Goal: Task Accomplishment & Management: Use online tool/utility

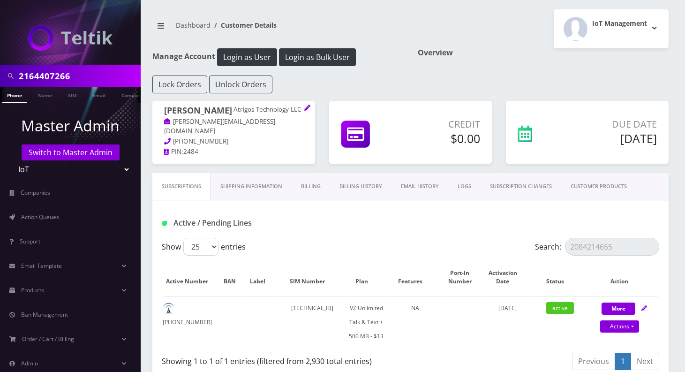
scroll to position [1833, 0]
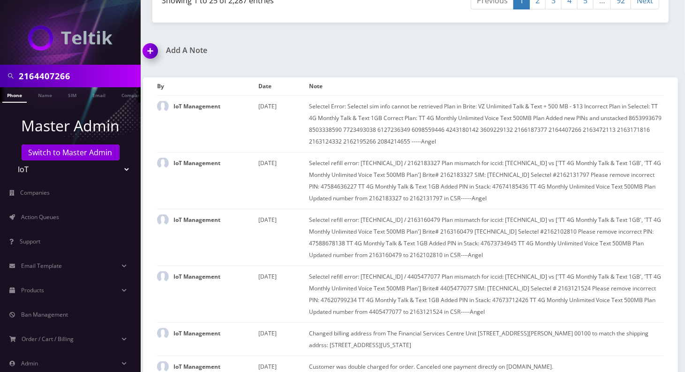
click at [27, 78] on input "2164407266" at bounding box center [79, 76] width 120 height 18
drag, startPoint x: 0, startPoint y: 0, endPoint x: 27, endPoint y: 78, distance: 82.9
click at [27, 78] on input "2164407266" at bounding box center [79, 76] width 120 height 18
click at [63, 155] on link "Switch to Master Admin" at bounding box center [71, 152] width 98 height 16
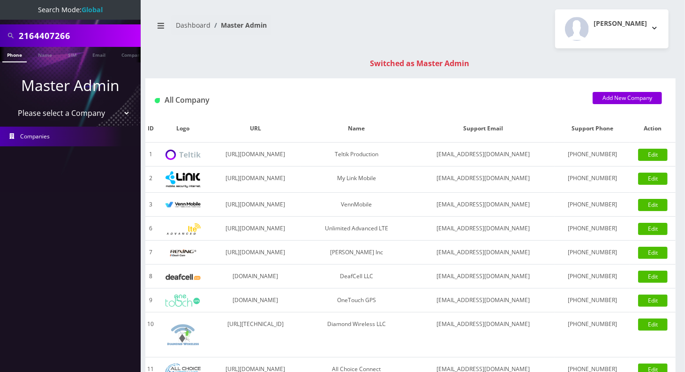
click at [56, 39] on input "2164407266" at bounding box center [79, 36] width 120 height 18
type input "9296722395"
click at [50, 25] on div "9296722395" at bounding box center [70, 35] width 141 height 23
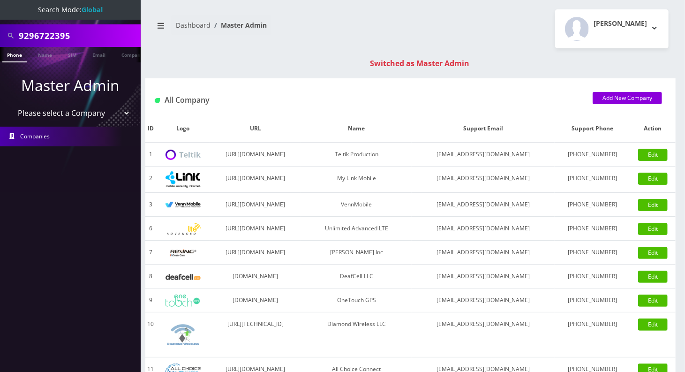
click at [43, 37] on input "9296722395" at bounding box center [79, 36] width 120 height 18
click at [16, 53] on link "Phone" at bounding box center [14, 54] width 24 height 15
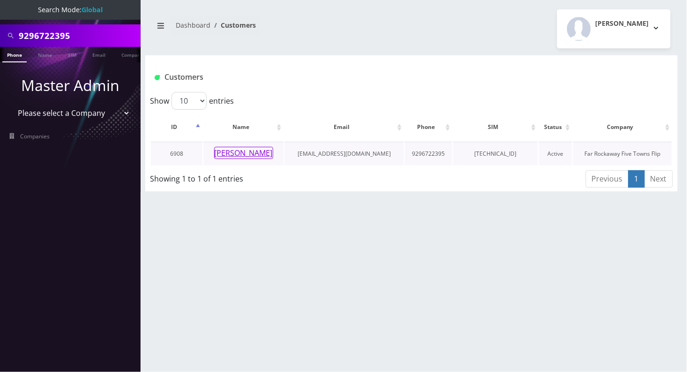
click at [224, 149] on button "[PERSON_NAME]" at bounding box center [243, 153] width 59 height 12
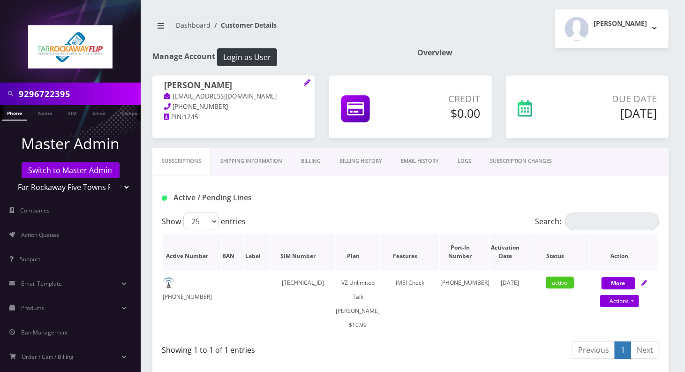
scroll to position [62, 0]
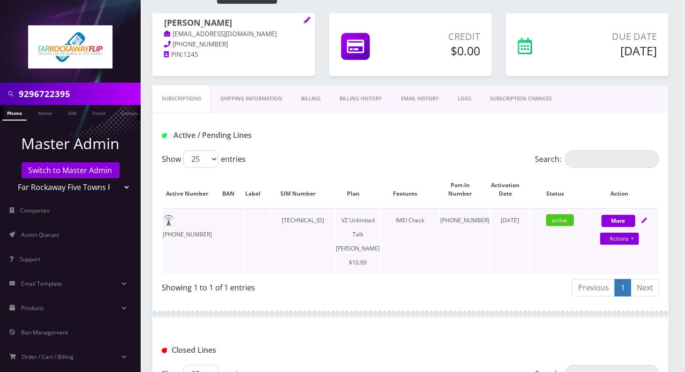
click at [330, 218] on td "[TECHNICAL_ID]" at bounding box center [303, 241] width 64 height 66
drag, startPoint x: 321, startPoint y: 219, endPoint x: 346, endPoint y: 220, distance: 24.4
click at [335, 220] on td "89148000010413094749" at bounding box center [303, 241] width 64 height 66
copy td "13094749"
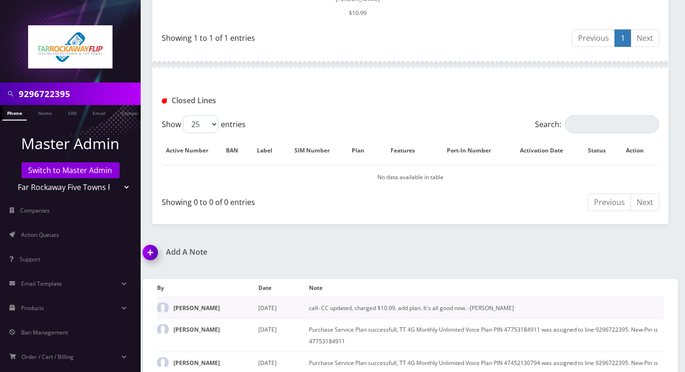
scroll to position [312, 0]
click at [152, 250] on img at bounding box center [152, 255] width 28 height 28
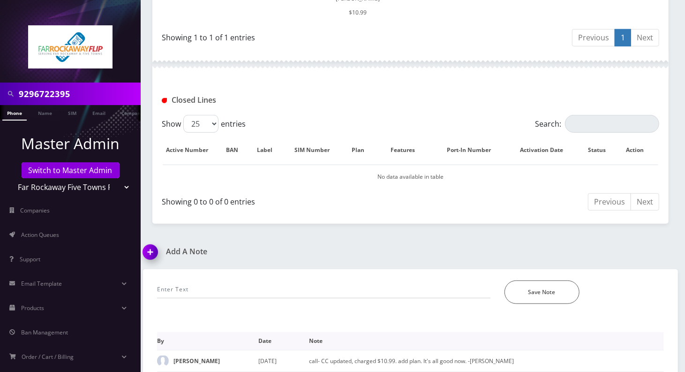
scroll to position [394, 0]
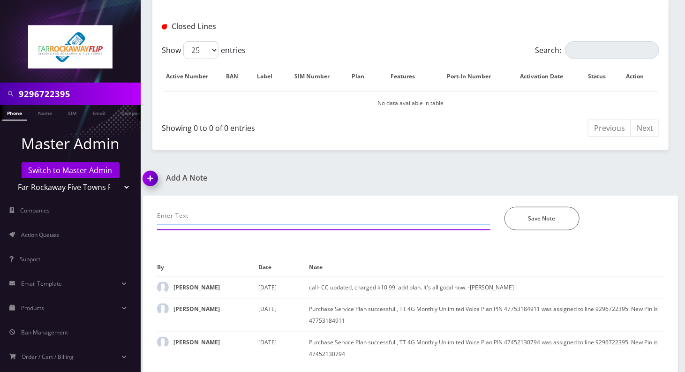
click at [224, 208] on input "text" at bounding box center [323, 216] width 333 height 18
paste input "13094749"
click at [457, 207] on input "PUK issue, provide last 8 of SIM: 13094749" at bounding box center [323, 216] width 333 height 18
click at [444, 207] on input "PUK issue, provide last 8 of SIM: 13094749" at bounding box center [323, 216] width 333 height 18
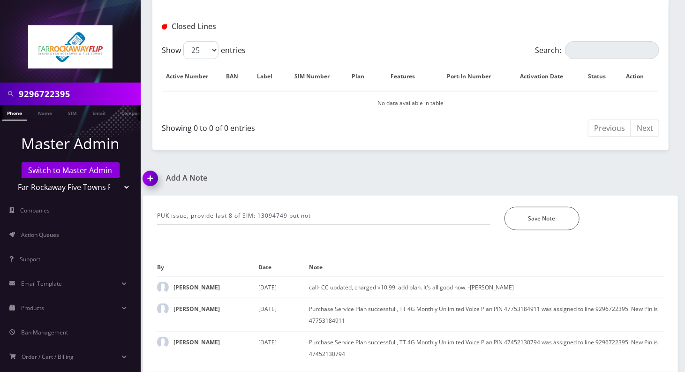
click at [431, 195] on div "PUK issue, provide last 8 of SIM: 13094749 but not *Please Enter Note Save Note" at bounding box center [410, 212] width 521 height 35
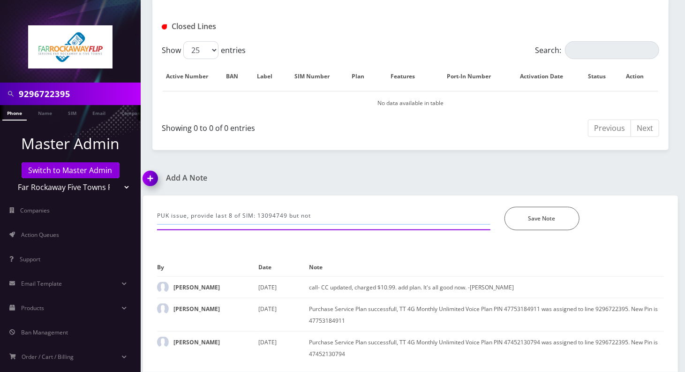
click at [455, 207] on input "PUK issue, provide last 8 of SIM: 13094749 but not" at bounding box center [323, 216] width 333 height 18
click at [328, 207] on input "PUK issue, provide last 8 of SIM: 13094749 but not" at bounding box center [323, 216] width 333 height 18
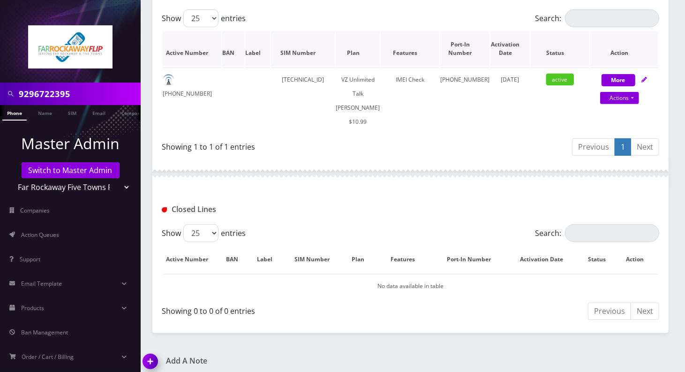
scroll to position [250, 0]
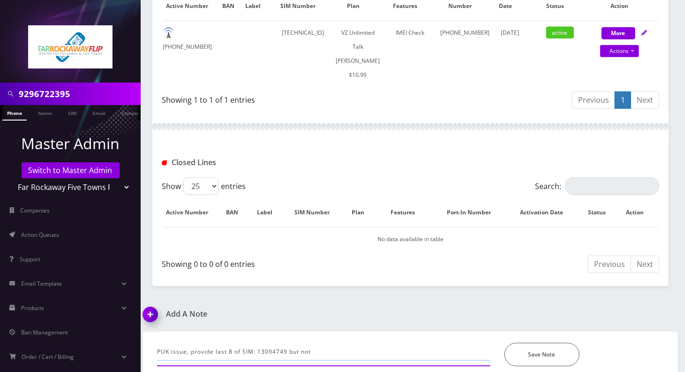
click at [391, 349] on input "PUK issue, provide last 8 of SIM: 13094749 but not" at bounding box center [323, 352] width 333 height 18
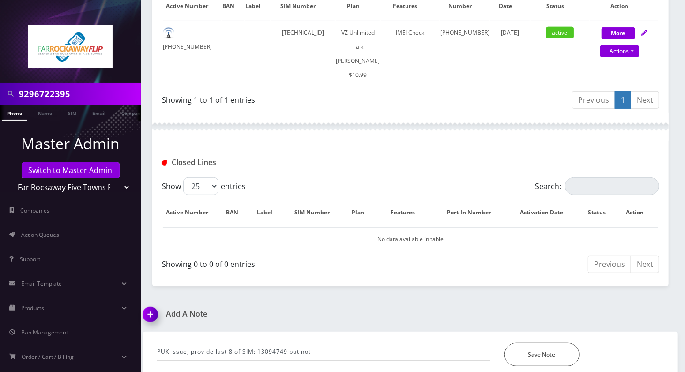
click at [353, 334] on div "PUK issue, provide last 8 of SIM: 13094749 but not *Please Enter Note Save Note" at bounding box center [410, 348] width 521 height 35
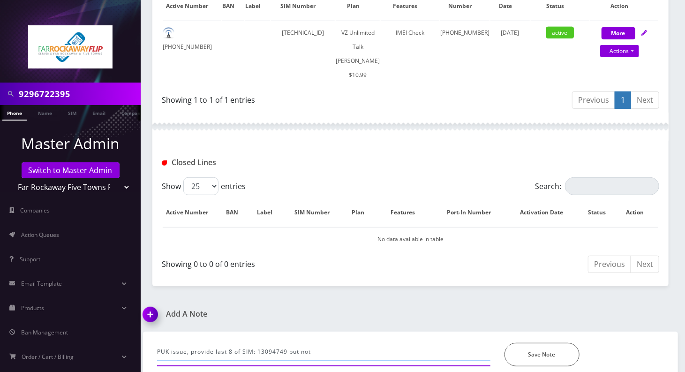
click at [346, 343] on input "PUK issue, provide last 8 of SIM: 13094749 but not" at bounding box center [323, 352] width 333 height 18
click at [416, 348] on input "PUK issue, provide last 8 of SIM: 13094749 but not accepted, advised to call th…" at bounding box center [323, 352] width 333 height 18
type input "PUK issue, provide last 8 of SIM: 13094749 but not accepted, advised to call th…"
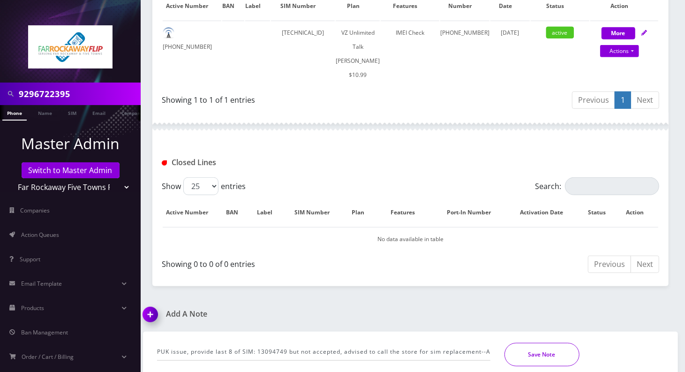
click at [560, 344] on button "Save Note" at bounding box center [541, 354] width 75 height 23
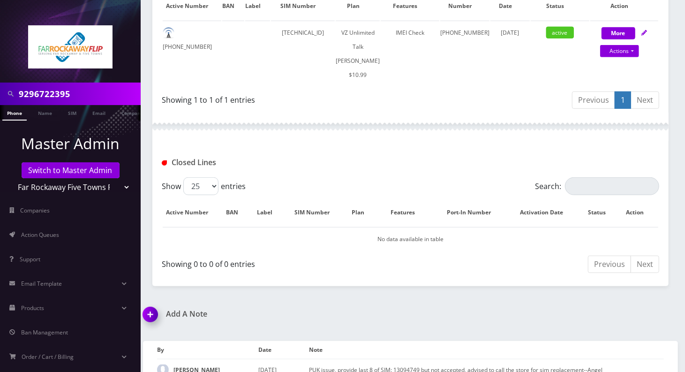
click at [512, 92] on div "Previous 1 Next" at bounding box center [539, 101] width 242 height 22
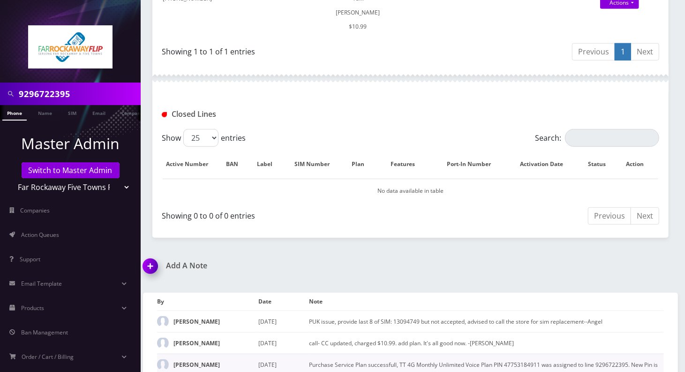
scroll to position [300, 0]
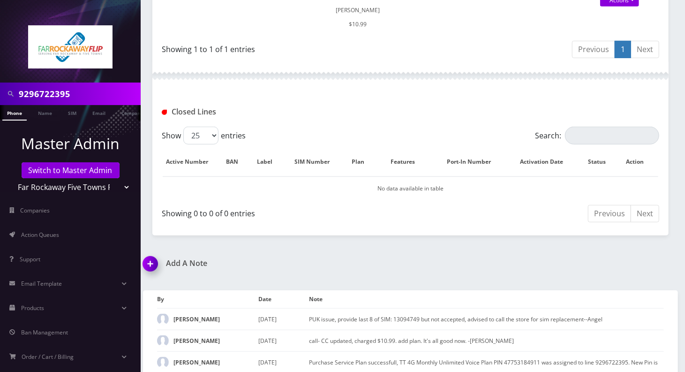
click at [549, 52] on div "Previous 1 Next" at bounding box center [539, 51] width 242 height 22
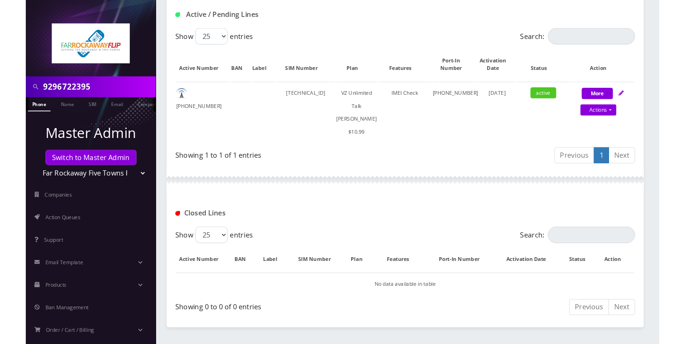
scroll to position [175, 0]
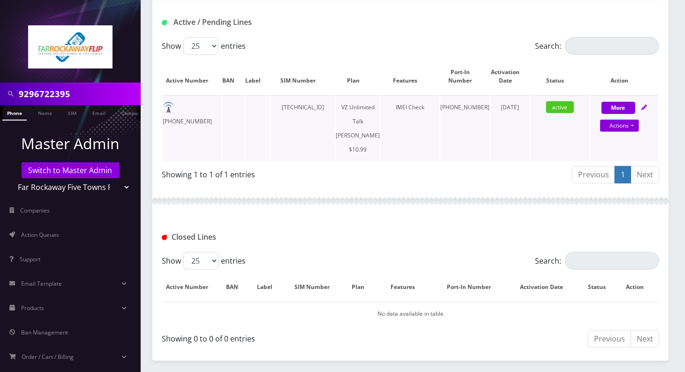
click at [331, 107] on td "89148000010413094749" at bounding box center [303, 128] width 64 height 66
drag, startPoint x: 323, startPoint y: 109, endPoint x: 343, endPoint y: 112, distance: 20.9
click at [335, 112] on td "89148000010413094749" at bounding box center [303, 128] width 64 height 66
click at [334, 127] on td "89148000010413094749" at bounding box center [303, 128] width 64 height 66
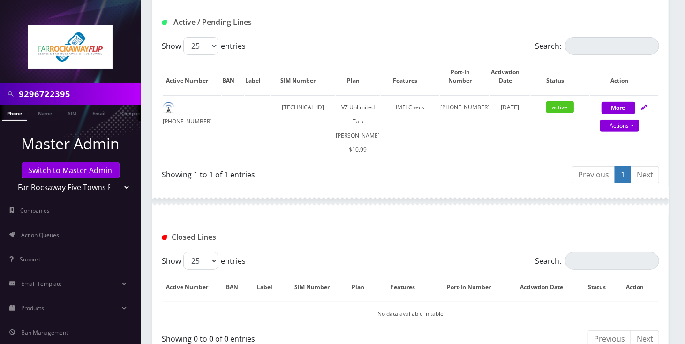
click at [473, 218] on div "Closed Lines" at bounding box center [410, 233] width 516 height 37
click at [446, 34] on div "Active / Pending Lines" at bounding box center [410, 18] width 516 height 37
drag, startPoint x: 320, startPoint y: 108, endPoint x: 349, endPoint y: 111, distance: 29.2
click at [335, 111] on td "89148000010413094749" at bounding box center [303, 128] width 64 height 66
click at [353, 35] on div "Active / Pending Lines" at bounding box center [410, 18] width 516 height 37
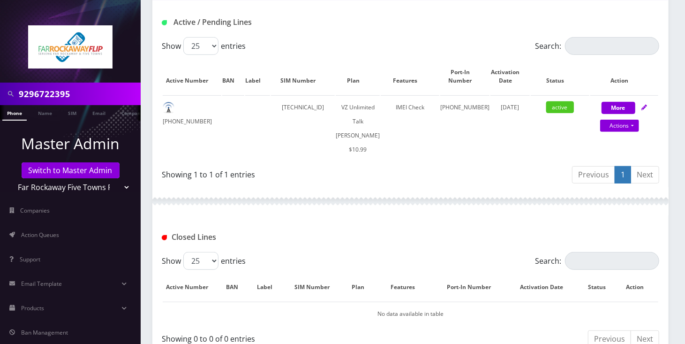
scroll to position [391, 0]
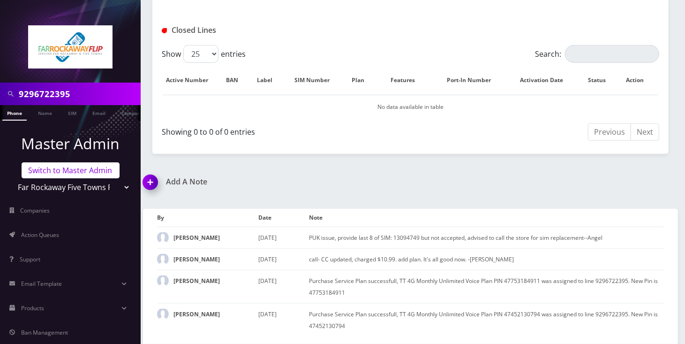
click at [60, 173] on link "Switch to Master Admin" at bounding box center [71, 170] width 98 height 16
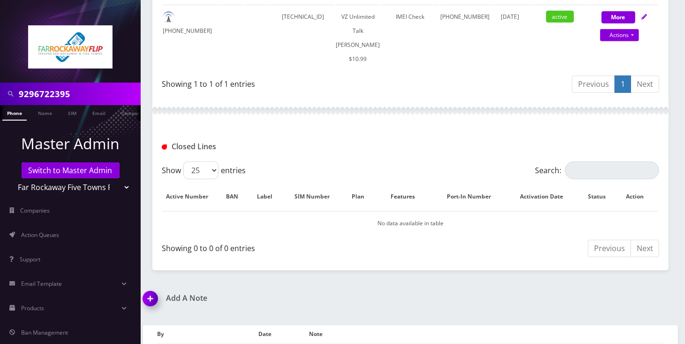
scroll to position [328, 0]
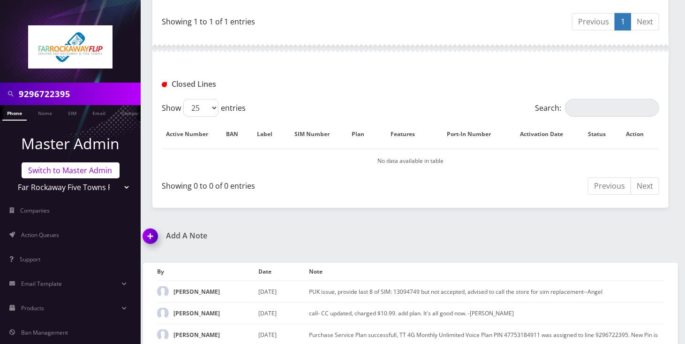
click at [65, 165] on link "Switch to Master Admin" at bounding box center [71, 170] width 98 height 16
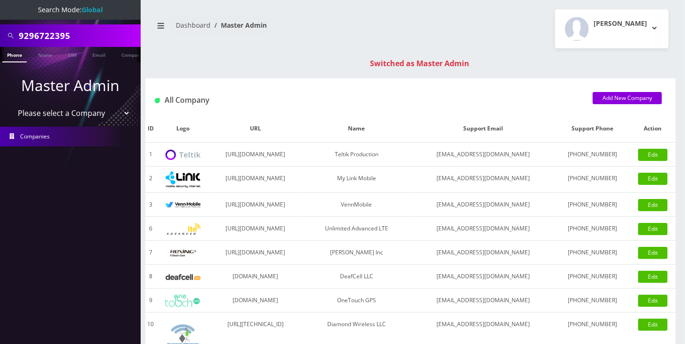
click at [48, 30] on input "9296722395" at bounding box center [79, 36] width 120 height 18
click at [48, 31] on input "9296722395" at bounding box center [79, 36] width 120 height 18
paste input "18454221156"
click at [23, 36] on input "18454221156" at bounding box center [79, 36] width 120 height 18
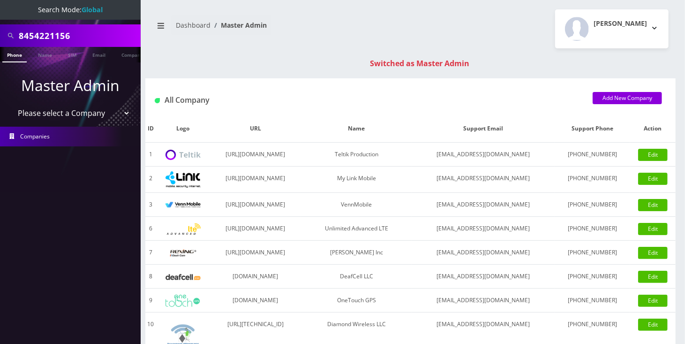
type input "8454221156"
click at [17, 59] on link "Phone" at bounding box center [14, 54] width 24 height 15
click at [299, 19] on nav "Dashboard Master Admin" at bounding box center [277, 28] width 251 height 27
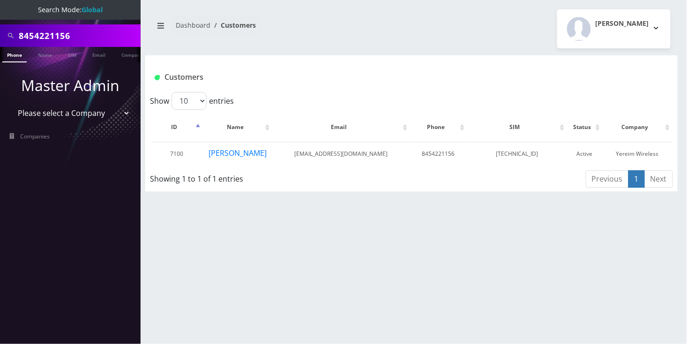
click at [36, 31] on input "8454221156" at bounding box center [79, 36] width 120 height 18
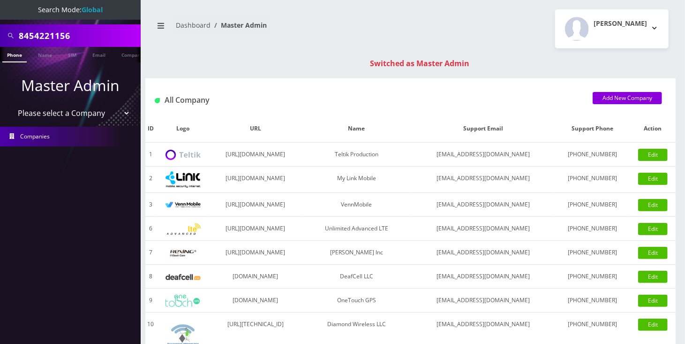
click at [49, 35] on input "8454221156" at bounding box center [79, 36] width 120 height 18
paste input "3233511937"
type input "3233511937"
click at [21, 59] on link "Phone" at bounding box center [14, 54] width 24 height 15
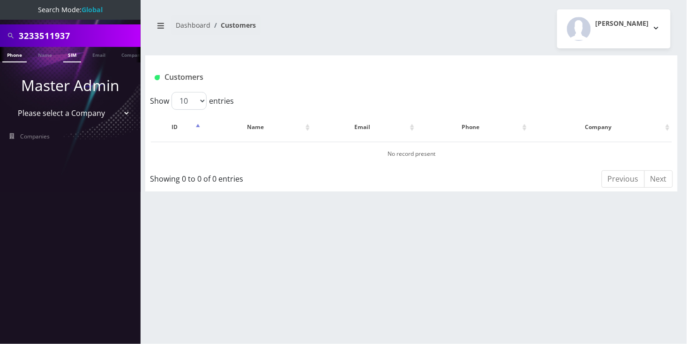
scroll to position [0, 4]
click at [57, 118] on select "Please select a Company Teltik Production My Link Mobile VennMobile Unlimited A…" at bounding box center [71, 113] width 120 height 18
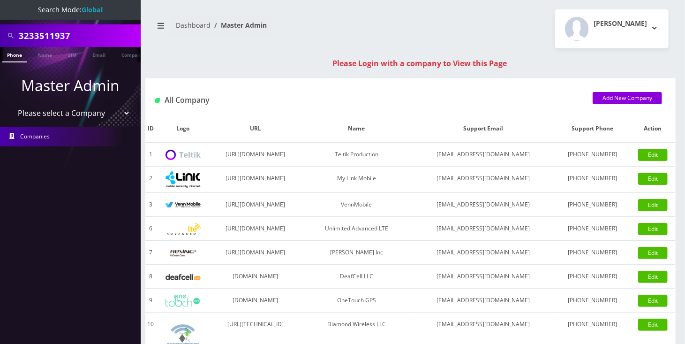
click at [84, 35] on input "3233511937" at bounding box center [79, 36] width 120 height 18
click at [13, 56] on link "Phone" at bounding box center [14, 54] width 24 height 15
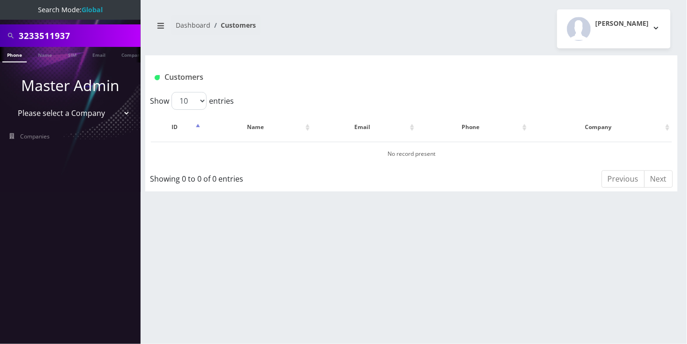
click at [38, 40] on input "3233511937" at bounding box center [79, 36] width 120 height 18
paste input "[TECHNICAL_ID]"
type input "[TECHNICAL_ID]"
click at [73, 52] on link "SIM" at bounding box center [72, 54] width 18 height 15
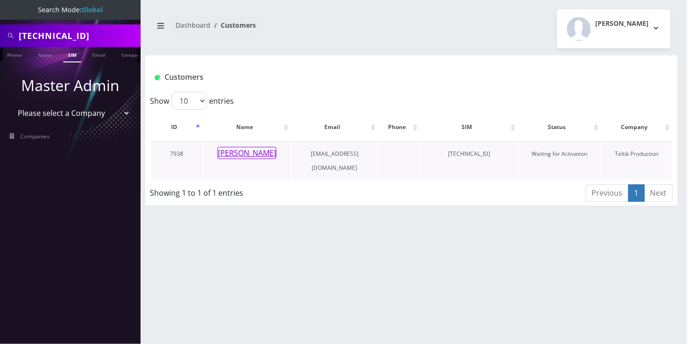
click at [270, 151] on button "[PERSON_NAME]" at bounding box center [247, 153] width 59 height 12
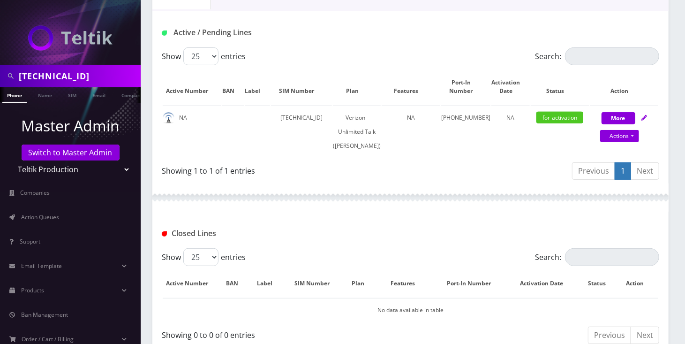
scroll to position [188, 0]
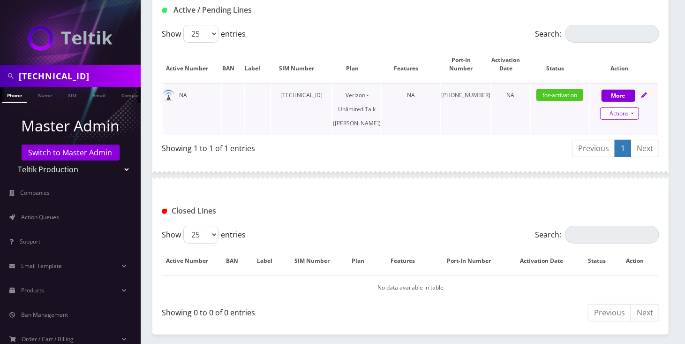
click at [633, 118] on link "Actions" at bounding box center [619, 113] width 39 height 12
select select "459"
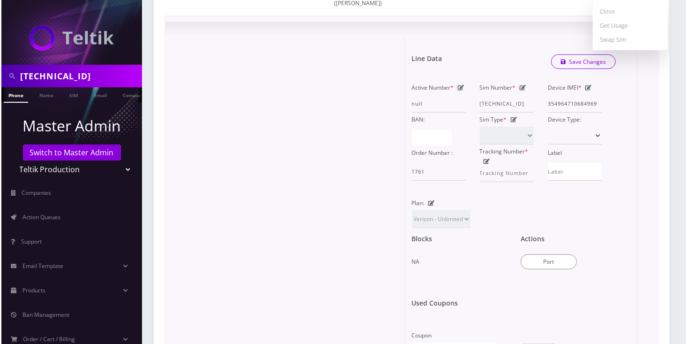
scroll to position [312, 0]
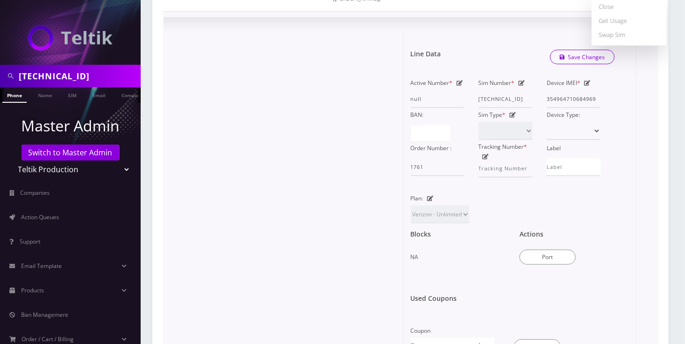
click at [546, 260] on div "Port" at bounding box center [566, 256] width 95 height 17
click at [546, 264] on button "Port" at bounding box center [547, 256] width 56 height 15
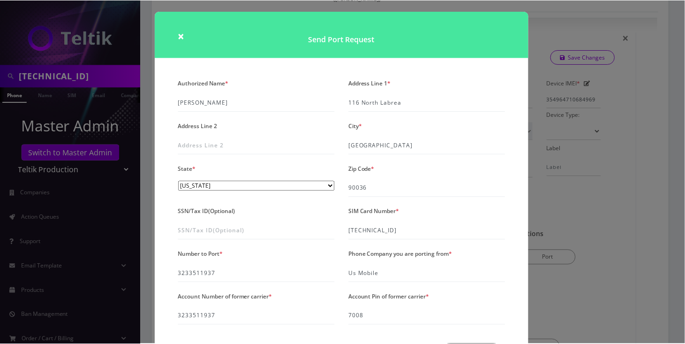
scroll to position [0, 0]
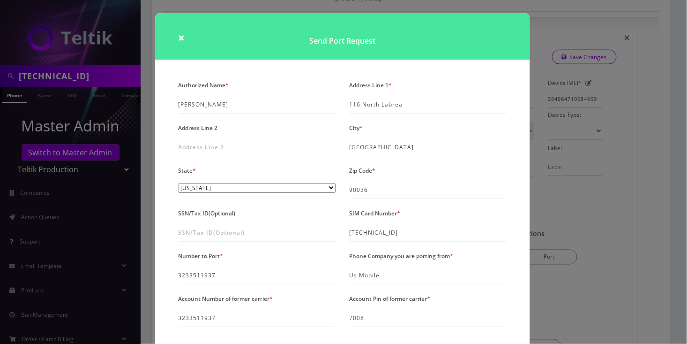
click at [639, 221] on div "× Send Port Request Authorized Name * Bnos Esther Address Line 1 * 116 North La…" at bounding box center [343, 172] width 687 height 344
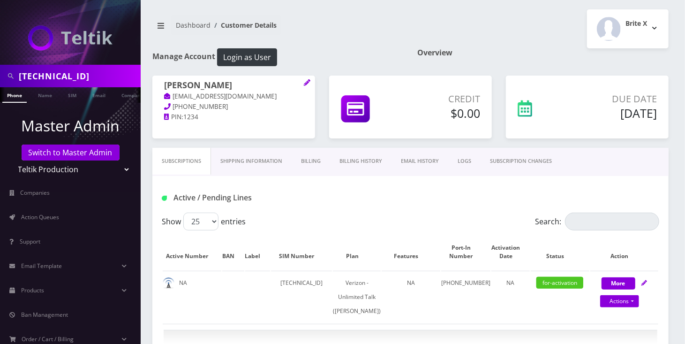
click at [186, 158] on link "Subscriptions" at bounding box center [181, 161] width 59 height 27
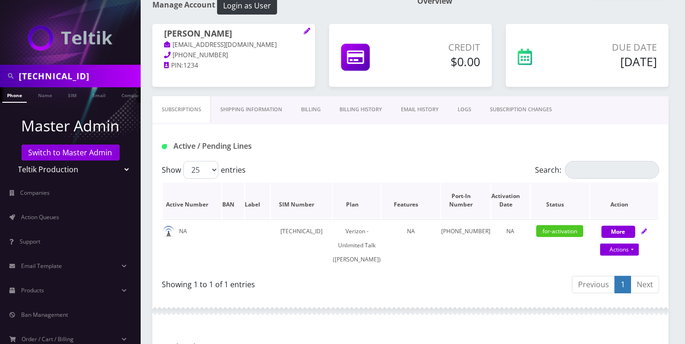
scroll to position [125, 0]
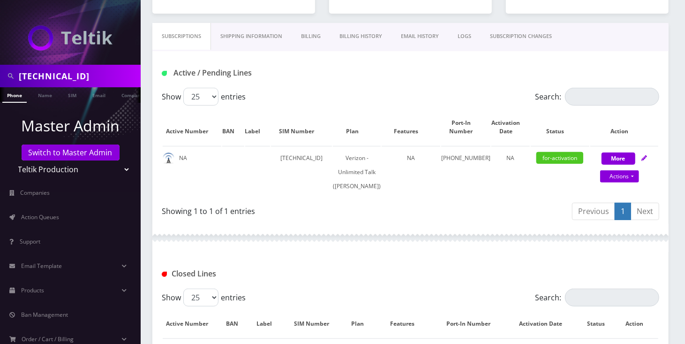
click at [432, 272] on div "Closed Lines" at bounding box center [410, 270] width 516 height 37
click at [401, 277] on div "Closed Lines" at bounding box center [410, 270] width 516 height 37
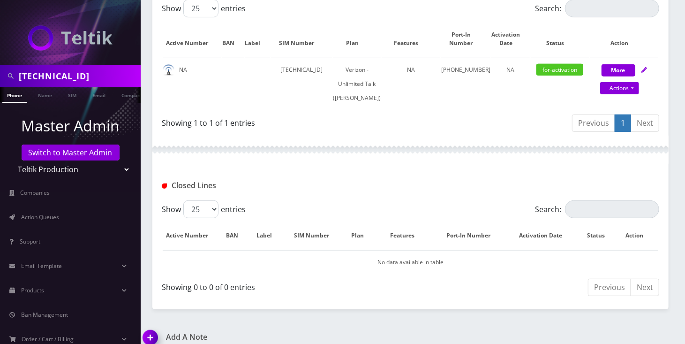
scroll to position [181, 0]
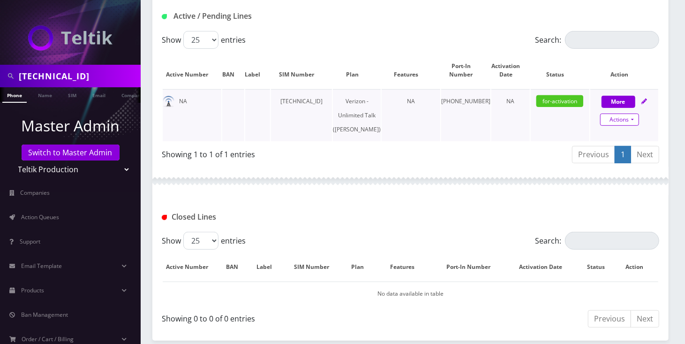
drag, startPoint x: 626, startPoint y: 114, endPoint x: 626, endPoint y: 134, distance: 19.2
click at [626, 114] on link "Actions" at bounding box center [619, 119] width 39 height 12
select select "459"
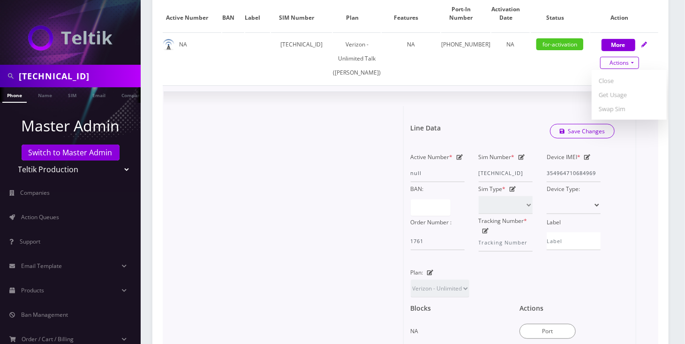
scroll to position [369, 0]
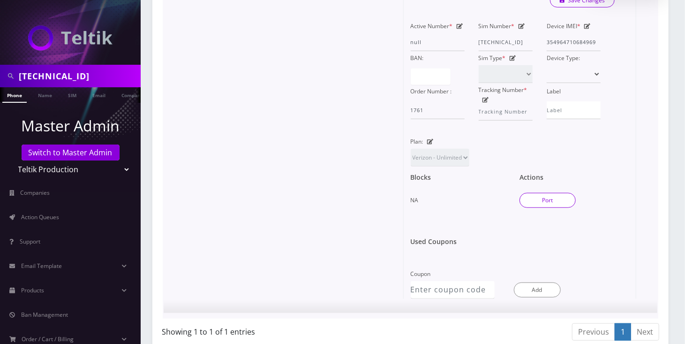
click at [563, 208] on button "Port" at bounding box center [547, 200] width 56 height 15
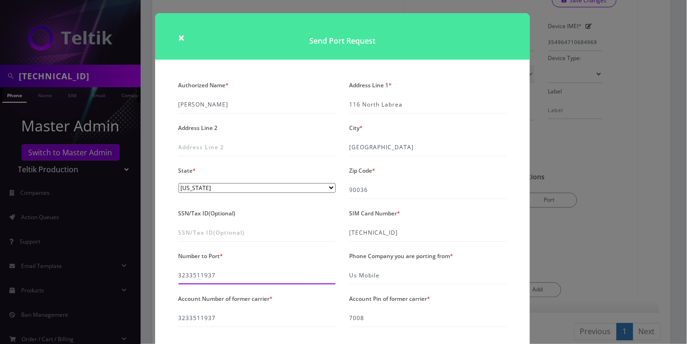
click at [204, 276] on input "3233511937" at bounding box center [257, 275] width 157 height 18
click at [630, 231] on div "× Send Port Request Authorized Name * Bnos Esther Address Line 1 * 116 North La…" at bounding box center [343, 172] width 687 height 344
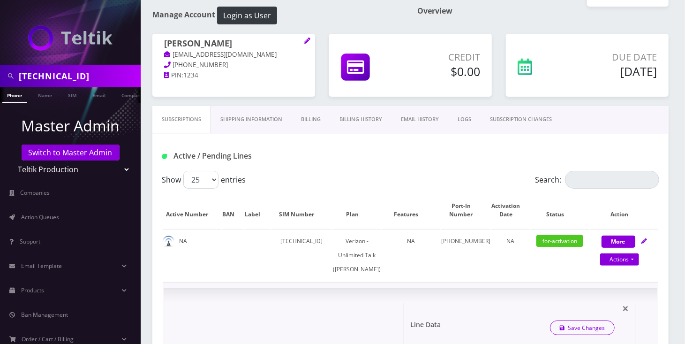
scroll to position [125, 0]
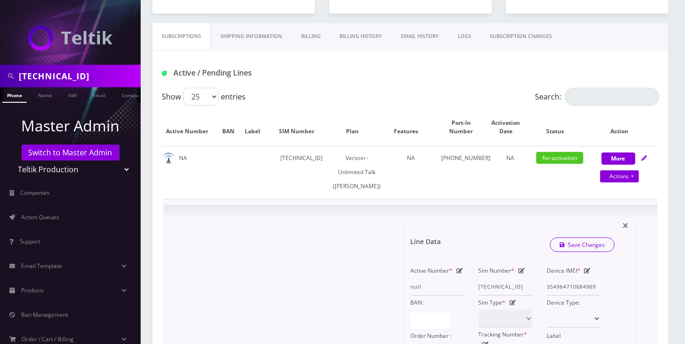
click at [619, 303] on div "Active Number * null Sim Number * 89148000011798233241 Device IMEI * 3549647106…" at bounding box center [513, 320] width 218 height 115
drag, startPoint x: 304, startPoint y: 286, endPoint x: 287, endPoint y: 238, distance: 50.6
drag, startPoint x: 219, startPoint y: 231, endPoint x: 169, endPoint y: 239, distance: 50.8
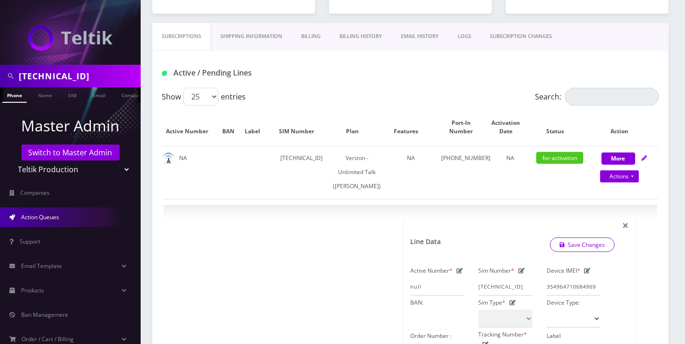
click at [52, 208] on link "Action Queues" at bounding box center [70, 217] width 141 height 20
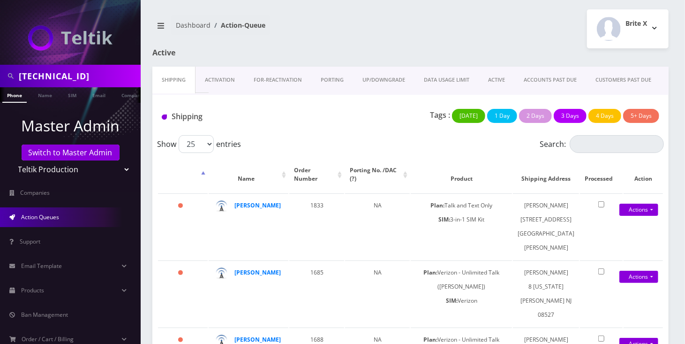
click at [332, 75] on link "PORTING" at bounding box center [332, 80] width 42 height 27
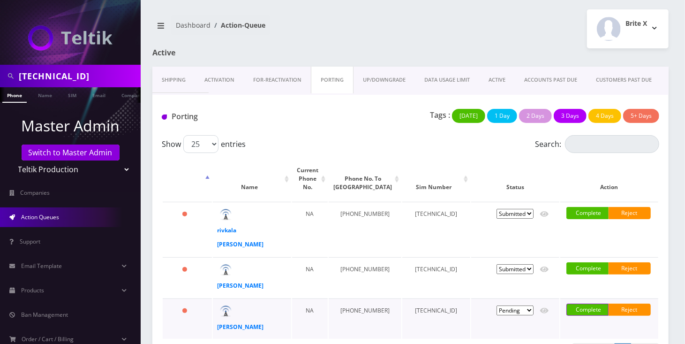
click at [583, 303] on link "Complete" at bounding box center [587, 309] width 42 height 12
click at [583, 303] on label "Do NOT notify the customer" at bounding box center [608, 308] width 51 height 11
click at [583, 303] on input "Do NOT notify the customer" at bounding box center [584, 305] width 2 height 5
click at [583, 303] on label "Do NOT notify the customer" at bounding box center [608, 308] width 51 height 11
click at [583, 303] on input "Do NOT notify the customer" at bounding box center [584, 305] width 2 height 5
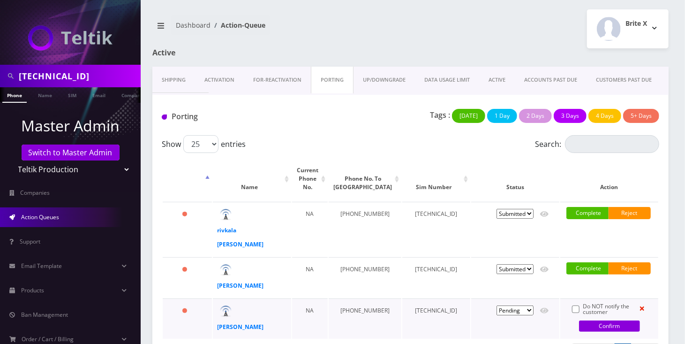
click at [583, 303] on label "Do NOT notify the customer" at bounding box center [608, 308] width 51 height 11
click at [583, 303] on input "Do NOT notify the customer" at bounding box center [584, 305] width 2 height 5
checkbox input "true"
click at [594, 320] on link "Confirm" at bounding box center [609, 325] width 61 height 11
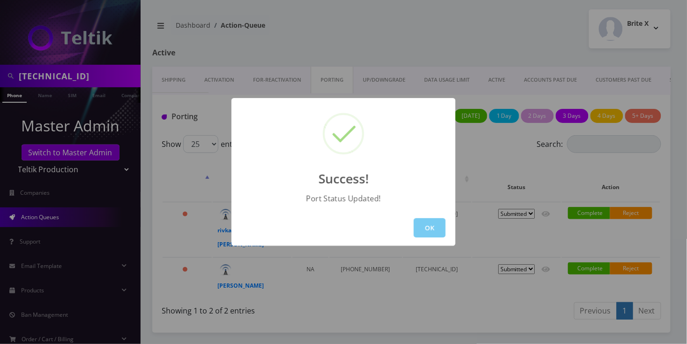
click at [428, 228] on button "OK" at bounding box center [430, 227] width 32 height 19
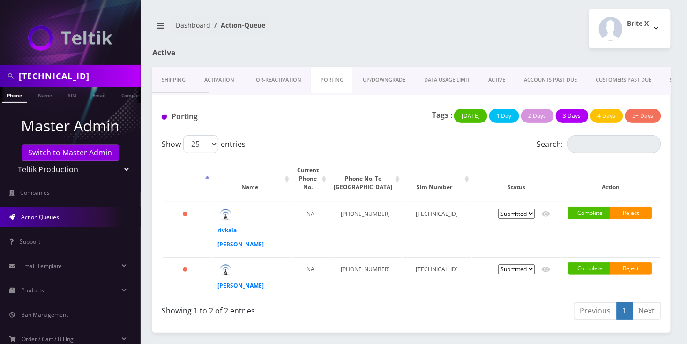
drag, startPoint x: 264, startPoint y: 128, endPoint x: 237, endPoint y: 114, distance: 30.0
click at [264, 128] on div "Porting Tags : Today 1 Day 2 Days 3 Days 4 Days 5+ Days" at bounding box center [411, 115] width 518 height 40
click at [223, 80] on link "Activation" at bounding box center [219, 80] width 49 height 27
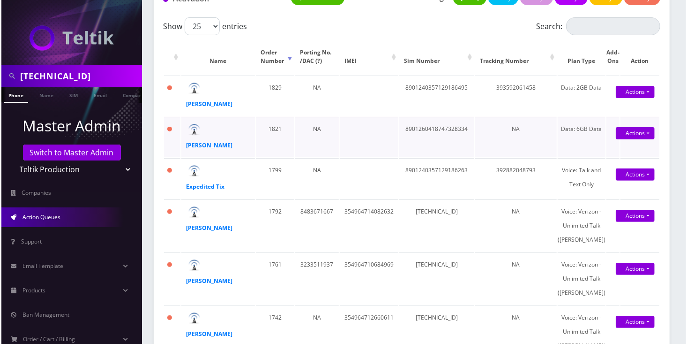
scroll to position [125, 0]
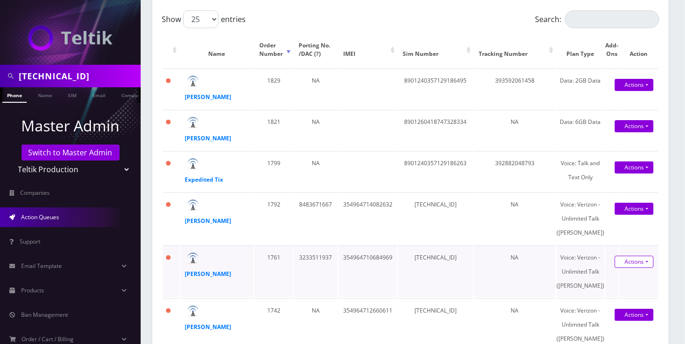
click at [632, 268] on link "Actions" at bounding box center [634, 261] width 39 height 12
click at [618, 238] on link "Activate" at bounding box center [628, 231] width 75 height 14
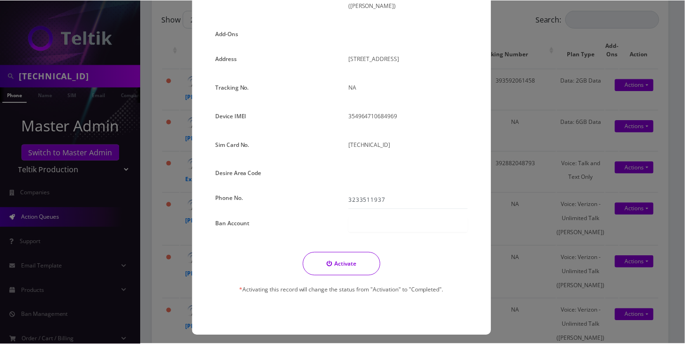
scroll to position [155, 0]
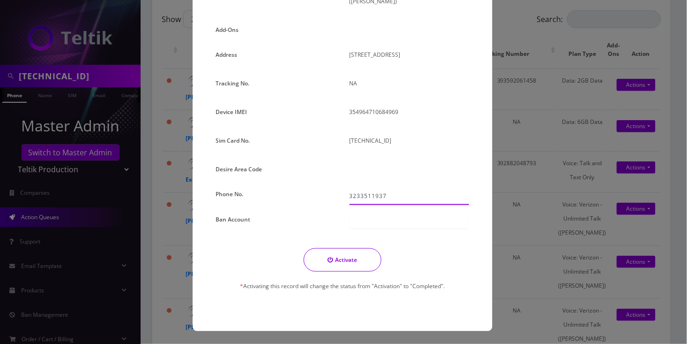
click at [358, 195] on input "3233511937" at bounding box center [410, 196] width 120 height 18
type input "[PHONE_NUMBER]"
click at [348, 255] on button "Activate" at bounding box center [343, 259] width 78 height 23
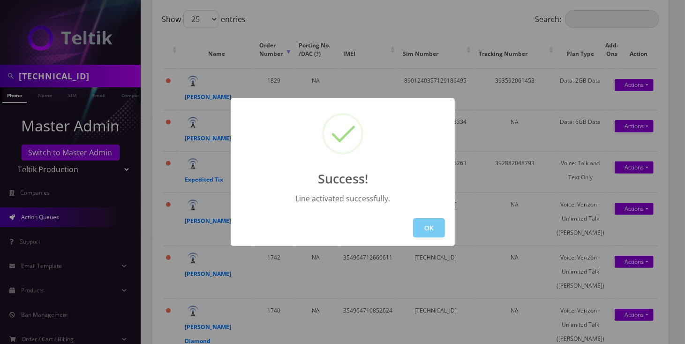
click at [432, 229] on button "OK" at bounding box center [429, 227] width 32 height 19
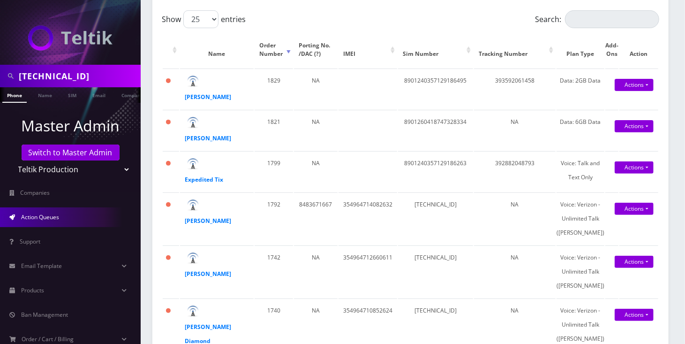
click at [63, 68] on input "[TECHNICAL_ID]" at bounding box center [79, 76] width 120 height 18
paste input "3233511937"
type input "3233511937"
click at [15, 94] on link "Phone" at bounding box center [14, 94] width 24 height 15
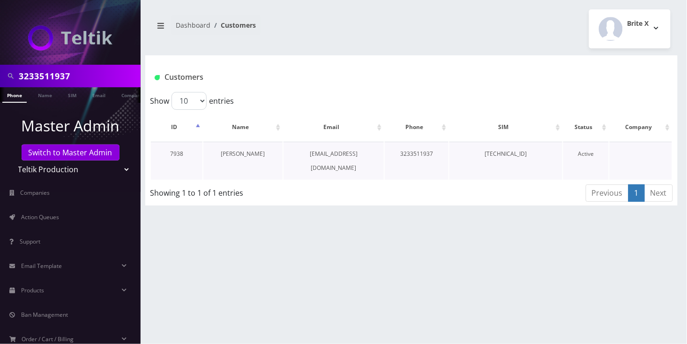
click at [250, 152] on link "[PERSON_NAME]" at bounding box center [243, 154] width 44 height 8
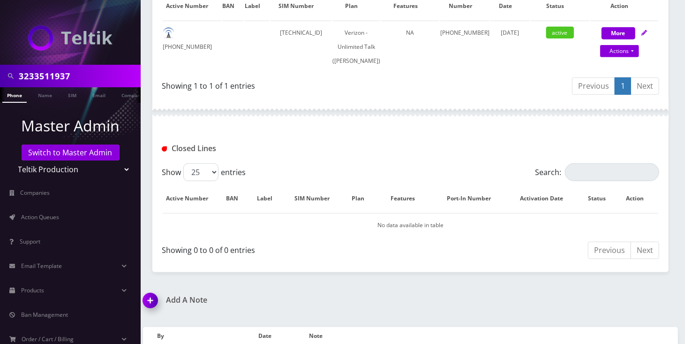
scroll to position [369, 0]
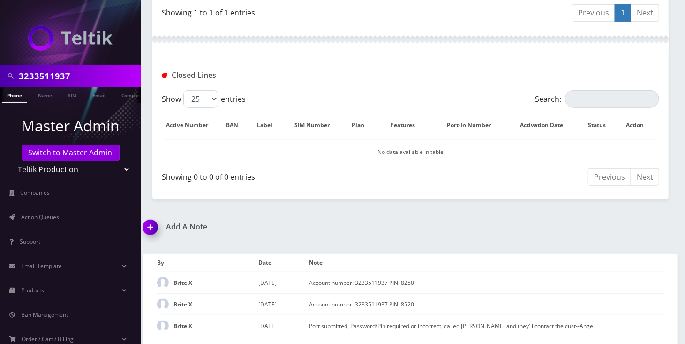
click at [153, 217] on img at bounding box center [152, 231] width 28 height 28
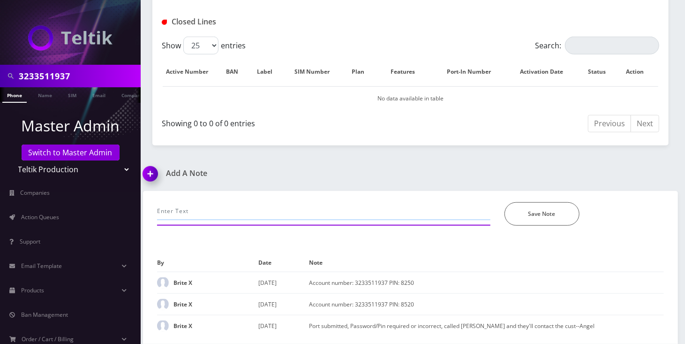
click at [232, 202] on input "text" at bounding box center [323, 211] width 333 height 18
click at [219, 202] on input "text" at bounding box center [323, 211] width 333 height 18
type input "c"
type input "n"
type input "c"
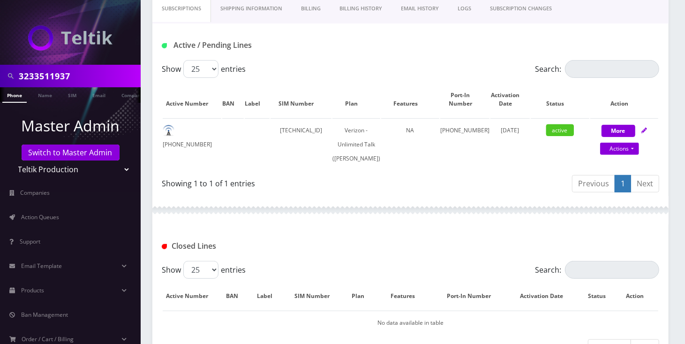
scroll to position [47, 0]
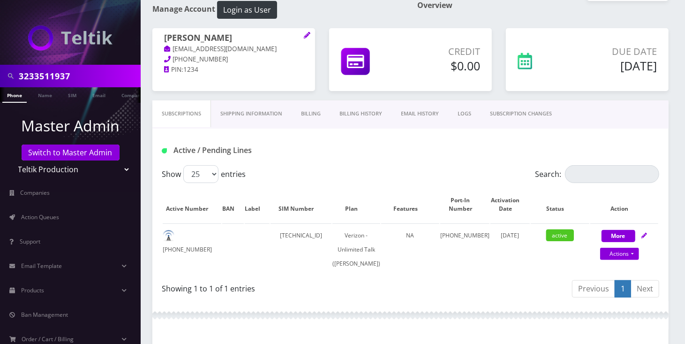
click at [364, 109] on link "Billing History" at bounding box center [360, 113] width 61 height 27
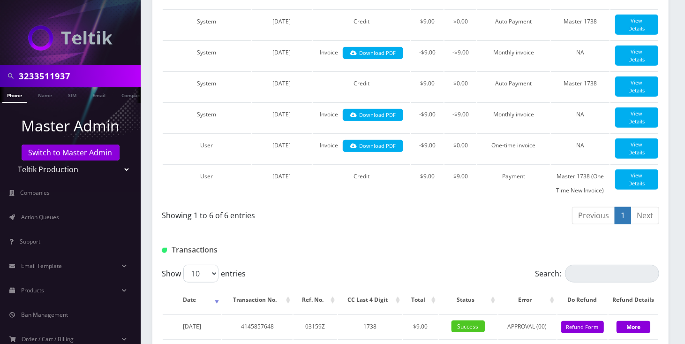
scroll to position [485, 0]
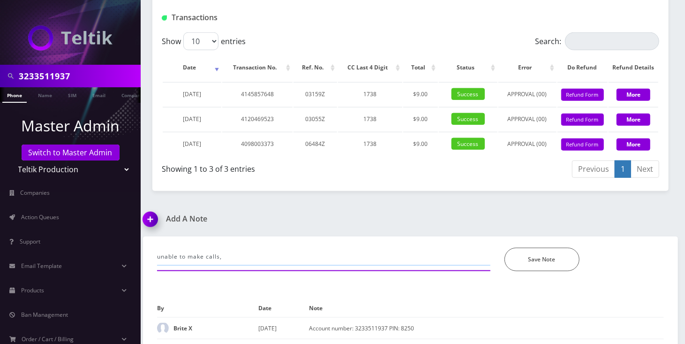
click at [294, 265] on input "unable to make calls," at bounding box center [323, 257] width 333 height 18
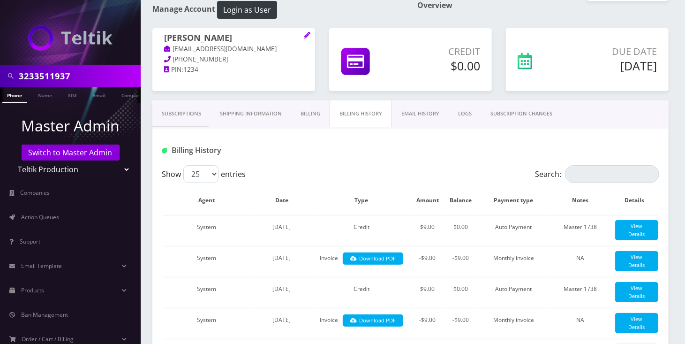
scroll to position [0, 4]
click at [553, 10] on div "Overview" at bounding box center [543, 14] width 265 height 27
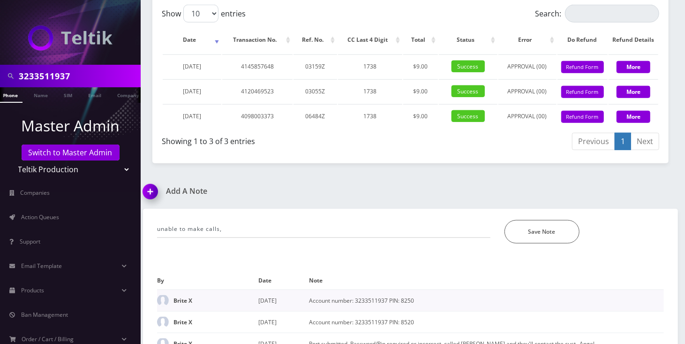
scroll to position [590, 0]
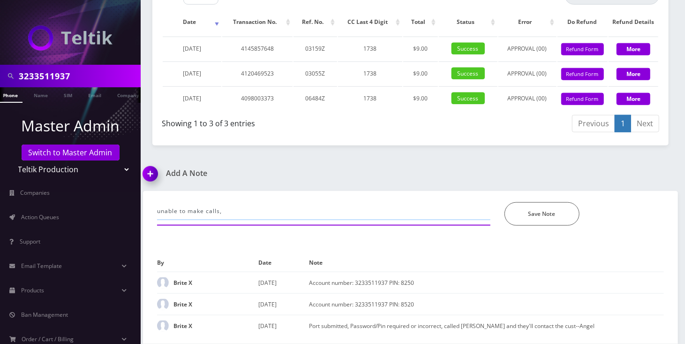
click at [236, 202] on input "unable to make calls," at bounding box center [323, 211] width 333 height 18
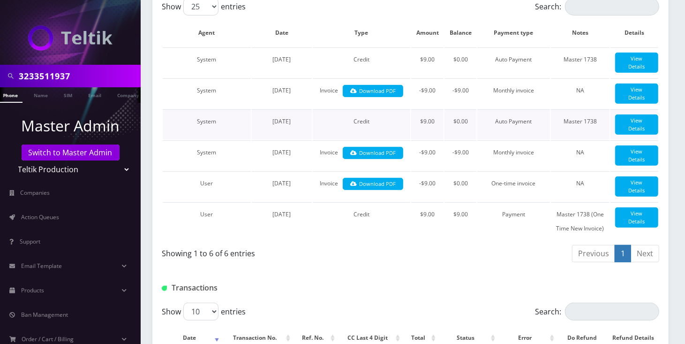
scroll to position [0, 0]
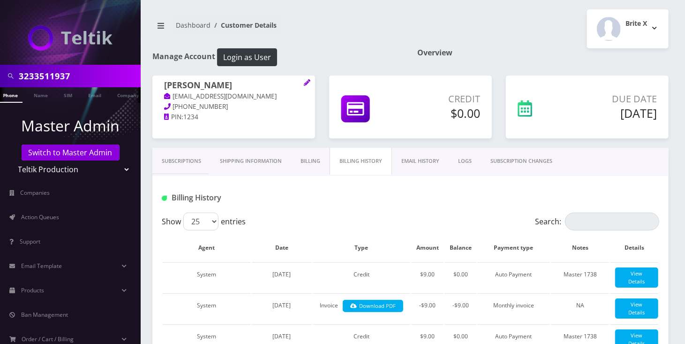
click at [176, 160] on link "Subscriptions" at bounding box center [181, 161] width 58 height 27
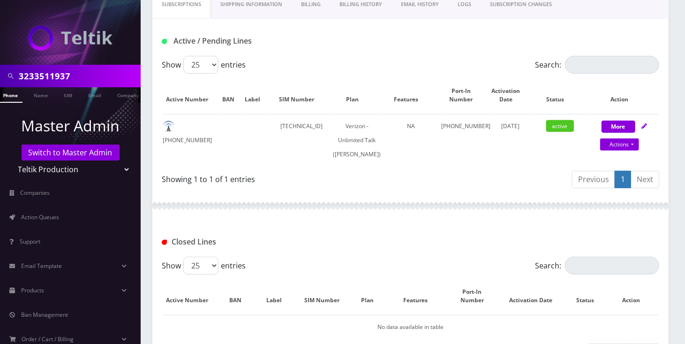
scroll to position [422, 0]
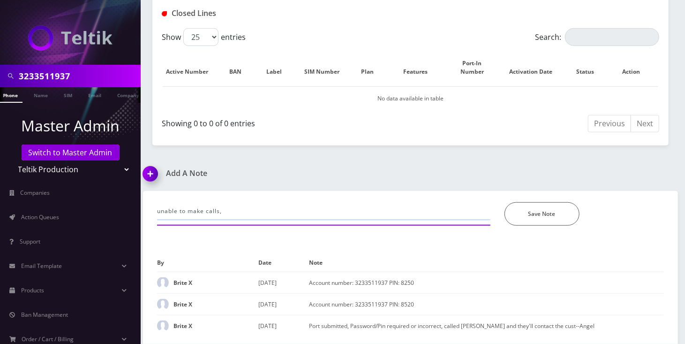
click at [255, 202] on input "unable to make calls," at bounding box center [323, 211] width 333 height 18
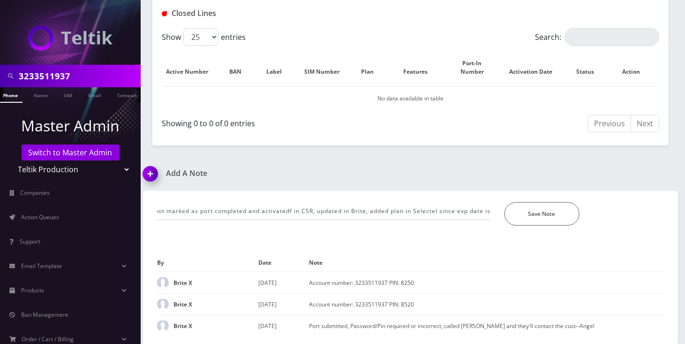
scroll to position [0, 0]
click at [407, 202] on input "unable to make calls, number was already ported last month but it was not marke…" at bounding box center [323, 211] width 333 height 18
paste input "[DATE]"
click at [405, 202] on input "unable to make calls, number was already ported last month but it was not marke…" at bounding box center [323, 211] width 333 height 18
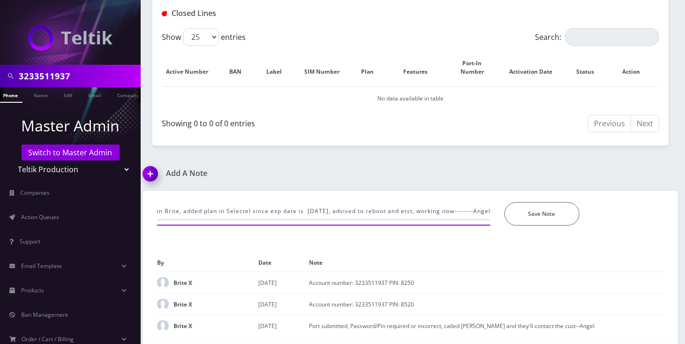
click at [405, 202] on input "unable to make calls, number was already ported last month but it was not marke…" at bounding box center [323, 211] width 333 height 18
type input "unable to make calls, number was already ported last month but it was not marke…"
click at [556, 202] on button "Save Note" at bounding box center [541, 213] width 75 height 23
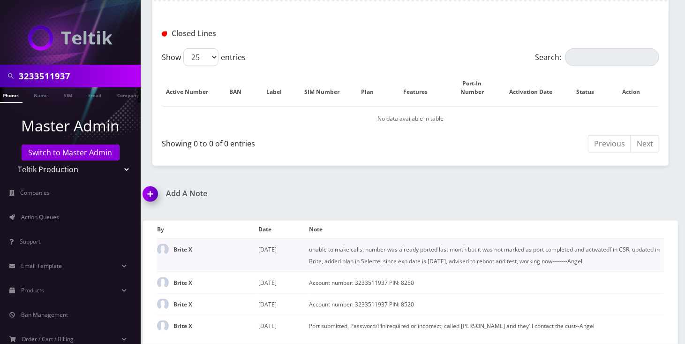
scroll to position [402, 0]
